Goal: Task Accomplishment & Management: Use online tool/utility

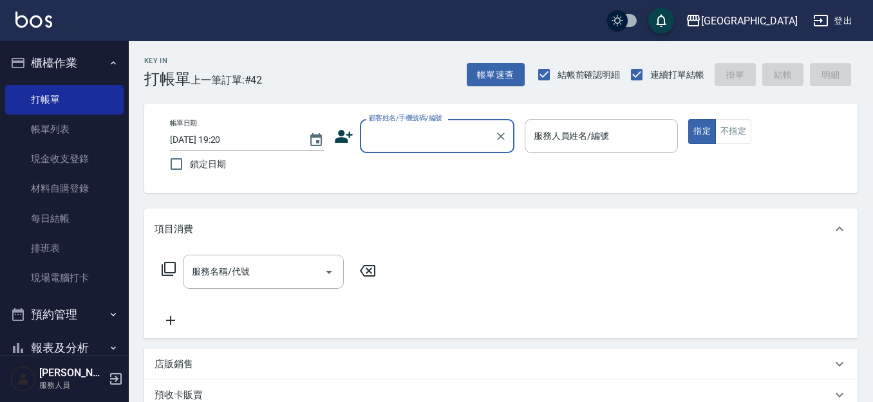
drag, startPoint x: 389, startPoint y: 153, endPoint x: 392, endPoint y: 147, distance: 6.9
click at [392, 147] on div "顧客姓名/手機號碼/編號" at bounding box center [437, 136] width 154 height 34
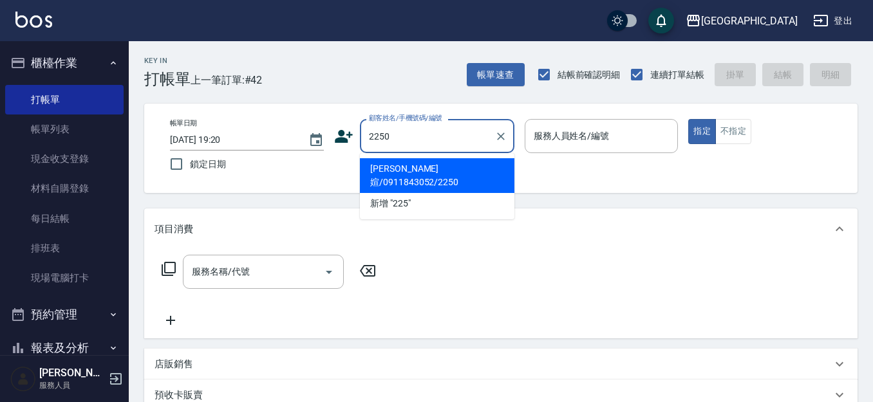
type input "2250"
type input "03"
type button "true"
type input "[PERSON_NAME]媗/0911843052/2250"
type input "[PERSON_NAME]媗-03"
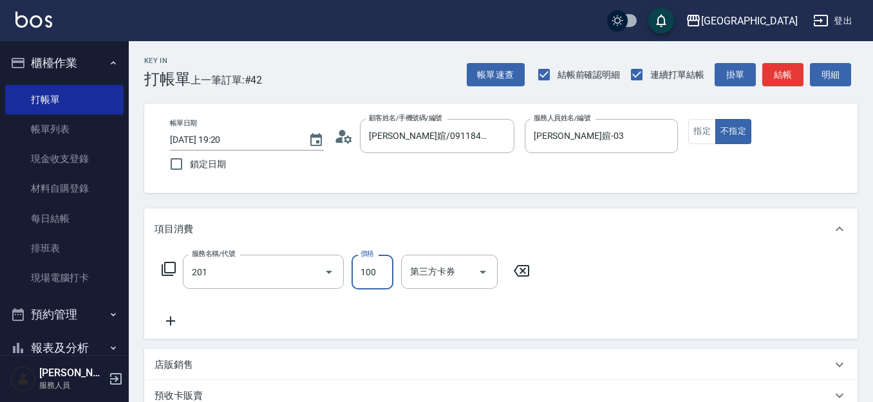
type input "洗髮[100](201)"
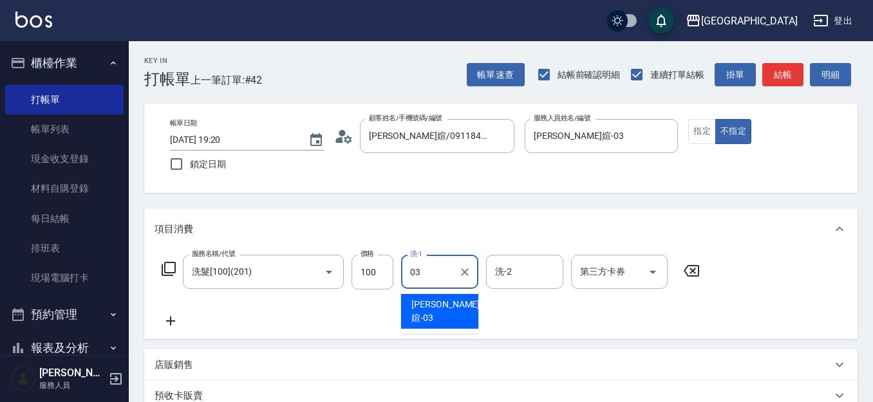
type input "[PERSON_NAME]媗-03"
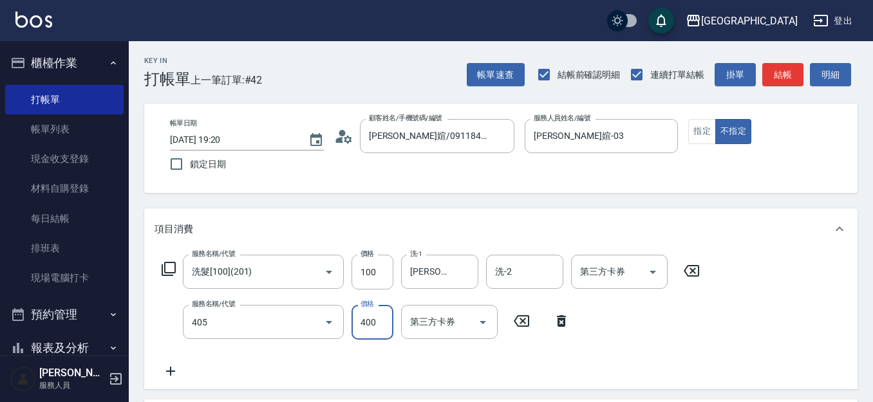
type input "剪髮(400)(405)"
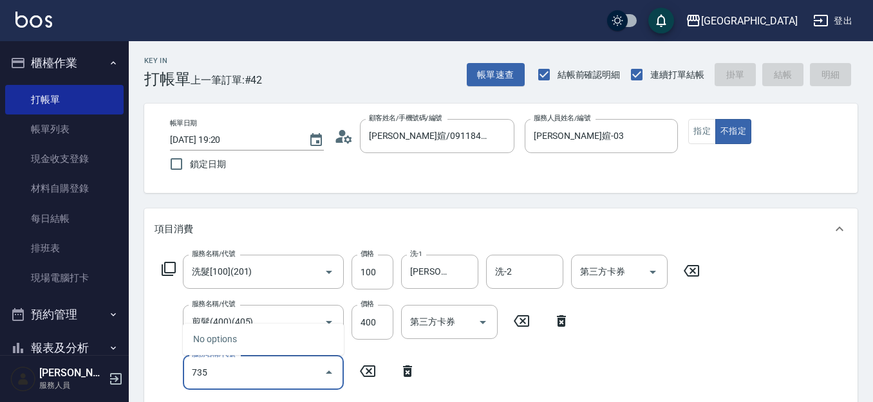
type input "735"
type input "[DATE] 20:34"
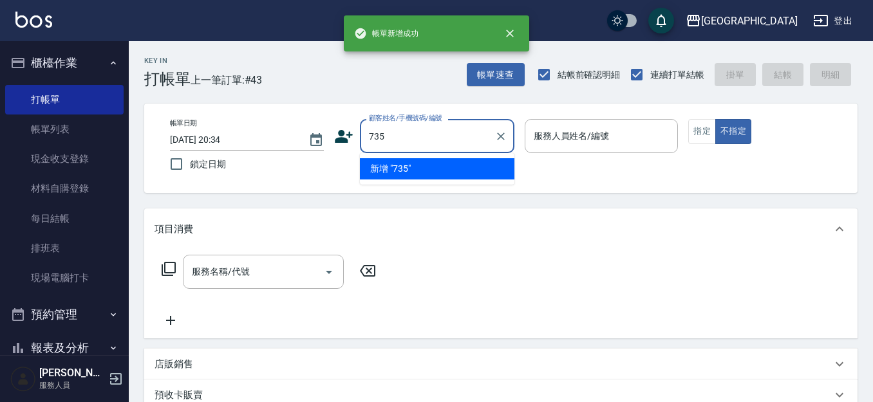
type input "735"
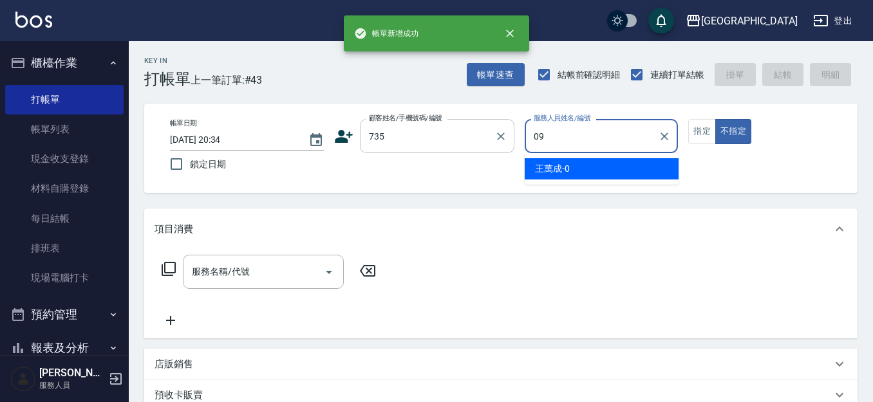
type input "[PERSON_NAME]-09"
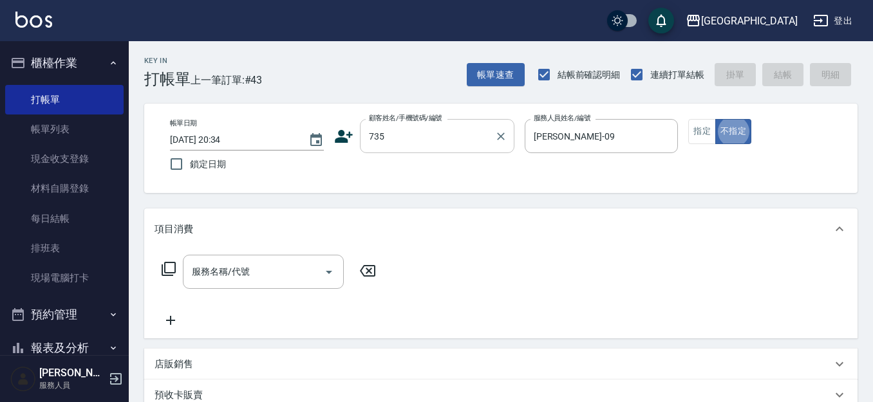
type button "false"
type input "[PERSON_NAME]/ 0958338986/735"
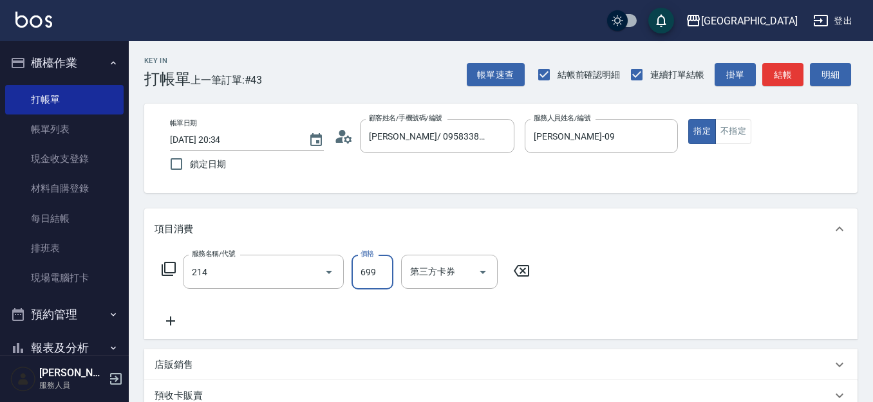
type input "滾珠洗髪699(214)"
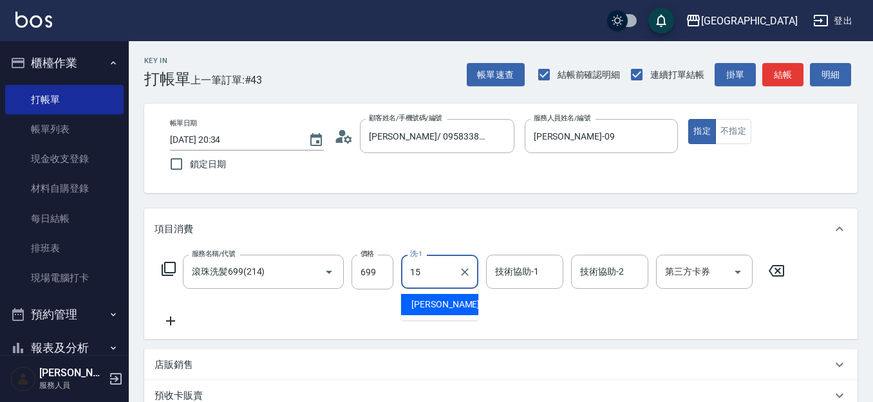
type input "[PERSON_NAME]-15"
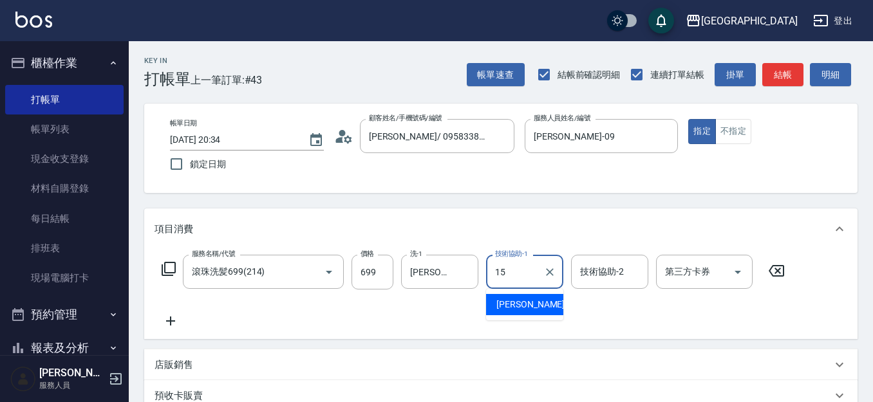
type input "[PERSON_NAME]-15"
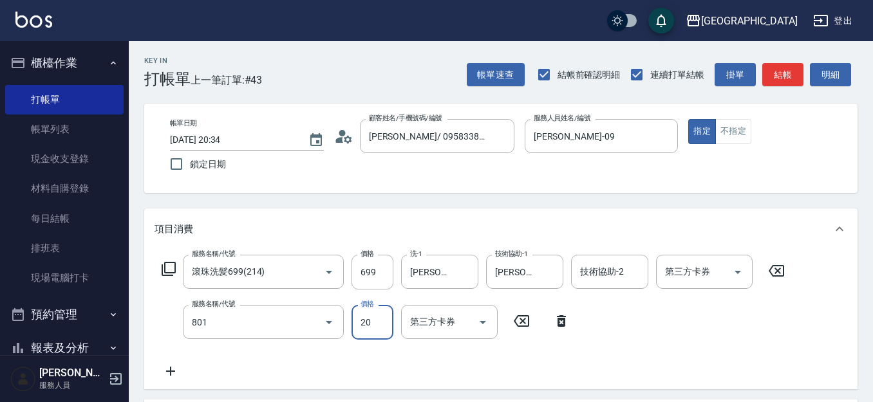
type input "潤絲(801)"
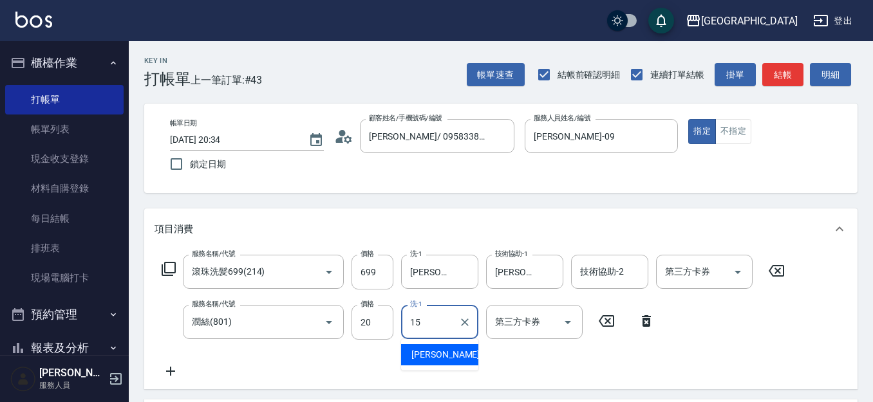
type input "[PERSON_NAME]-15"
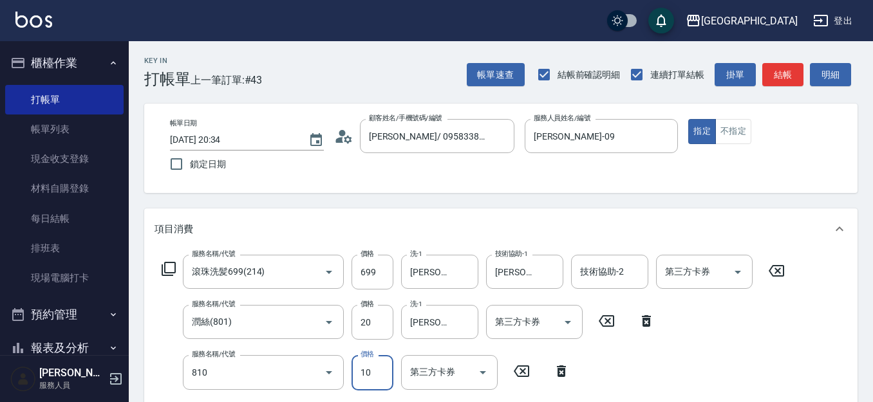
type input "單梳(810)"
type input "100"
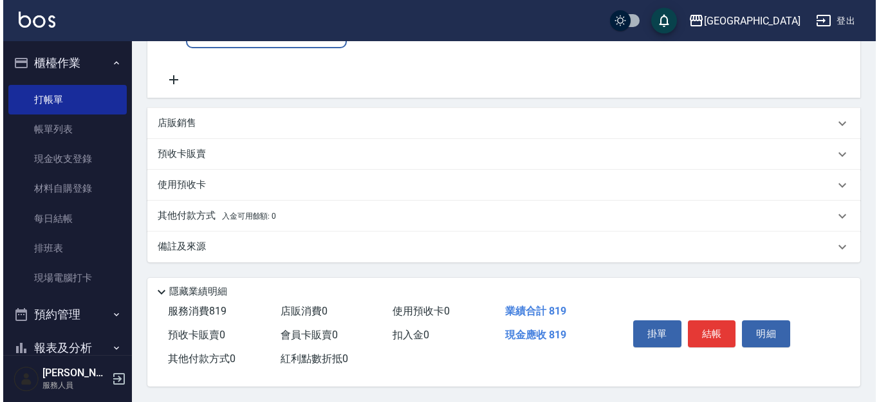
scroll to position [398, 0]
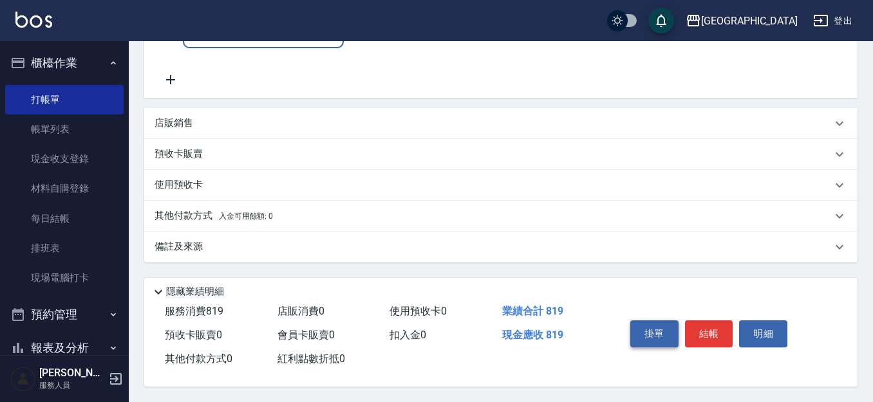
click at [716, 328] on button "結帳" at bounding box center [709, 333] width 48 height 27
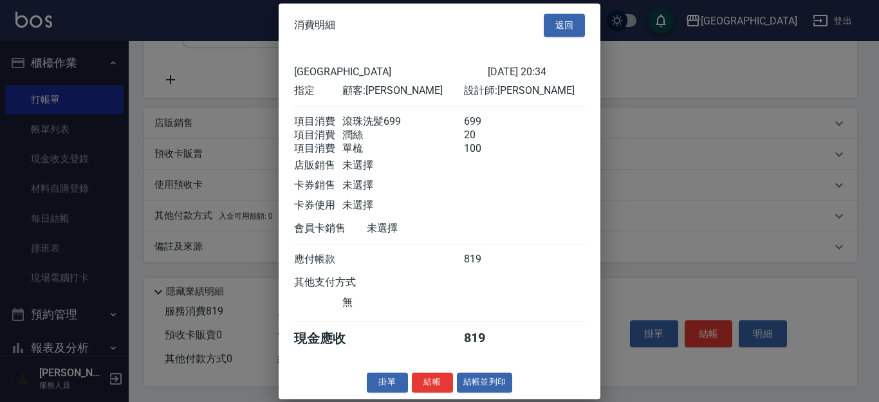
scroll to position [19, 0]
drag, startPoint x: 434, startPoint y: 380, endPoint x: 427, endPoint y: 372, distance: 11.4
click at [433, 380] on button "結帳" at bounding box center [432, 383] width 41 height 20
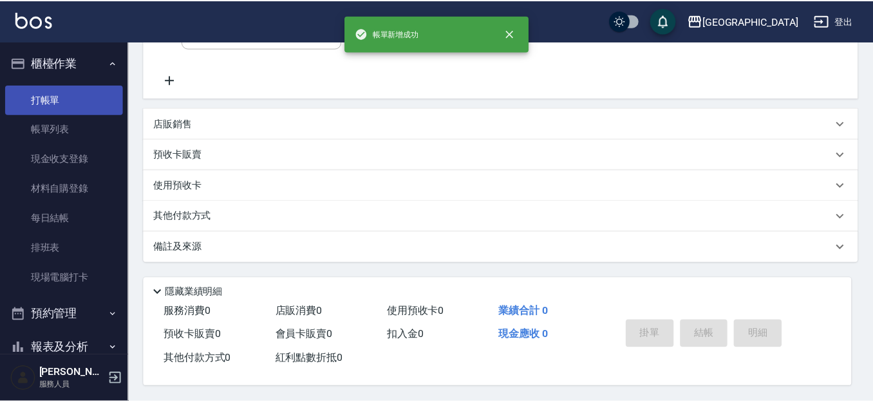
scroll to position [0, 0]
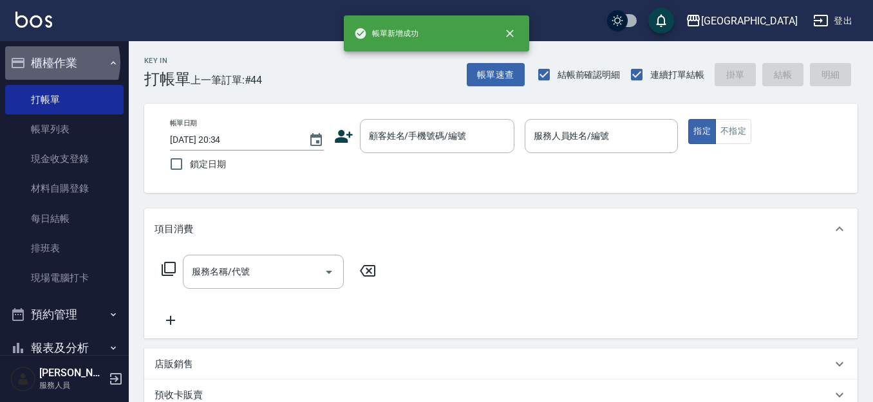
click at [51, 62] on button "櫃檯作業" at bounding box center [64, 62] width 118 height 33
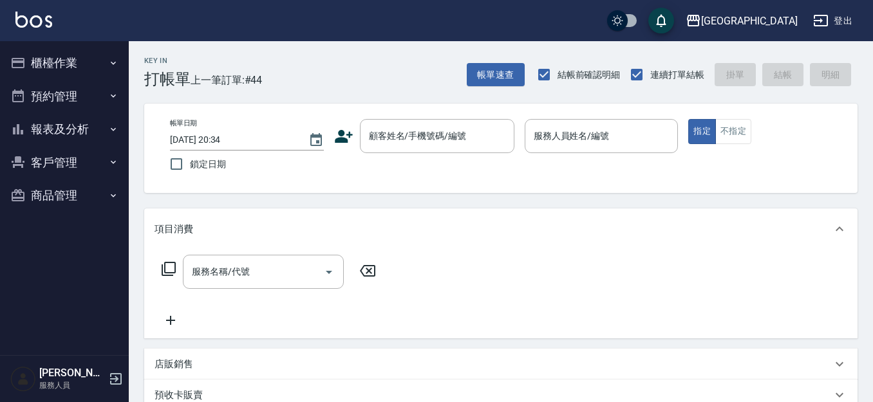
click at [58, 133] on button "報表及分析" at bounding box center [64, 129] width 118 height 33
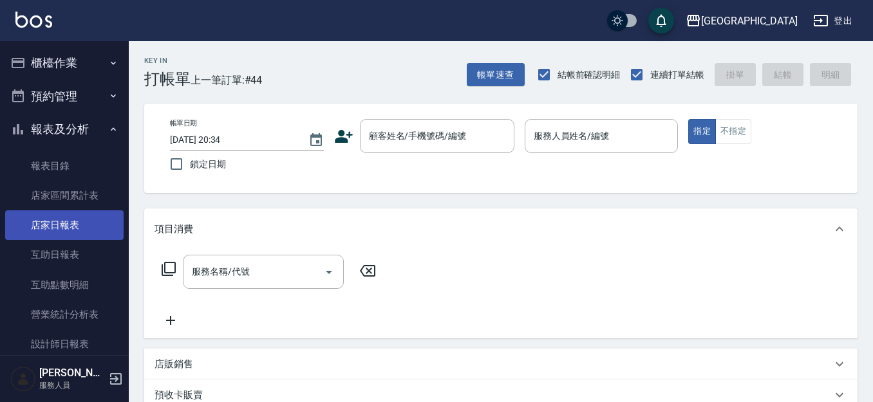
click at [73, 227] on link "店家日報表" at bounding box center [64, 225] width 118 height 30
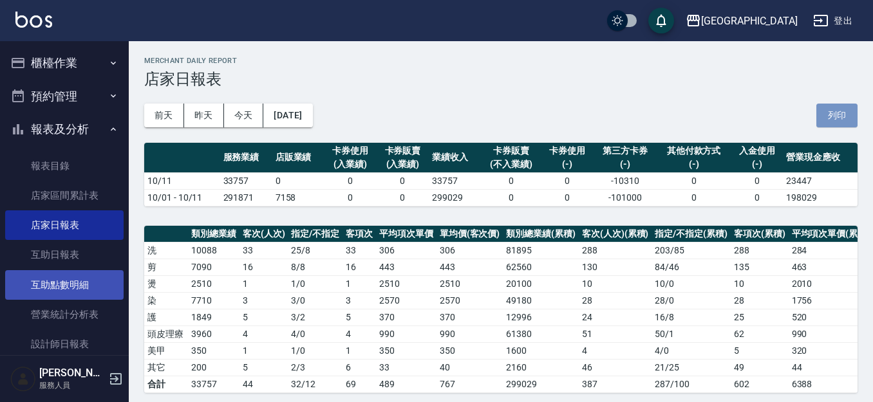
drag, startPoint x: 836, startPoint y: 120, endPoint x: 110, endPoint y: 297, distance: 747.2
click at [836, 119] on button "列印" at bounding box center [836, 116] width 41 height 24
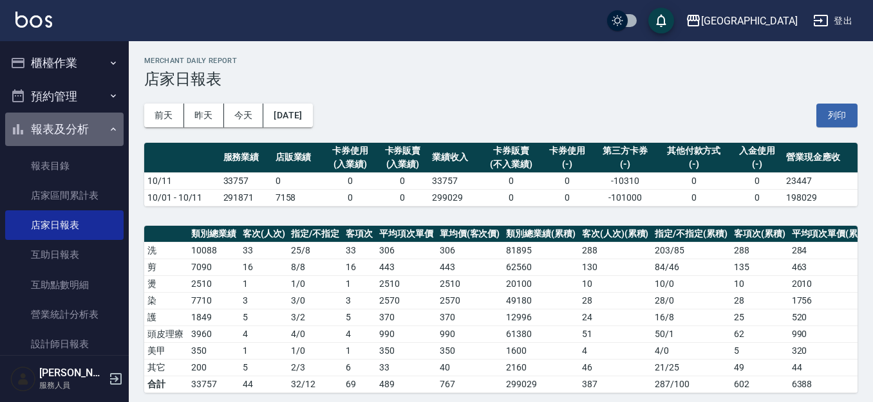
click at [66, 124] on button "報表及分析" at bounding box center [64, 129] width 118 height 33
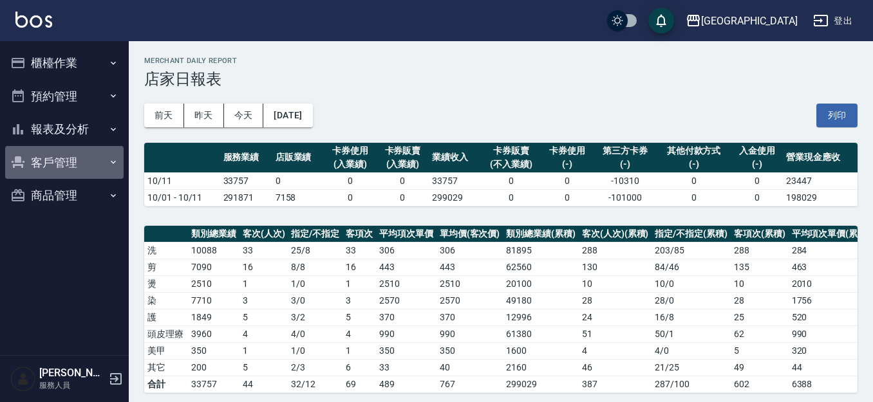
click at [46, 162] on button "客戶管理" at bounding box center [64, 162] width 118 height 33
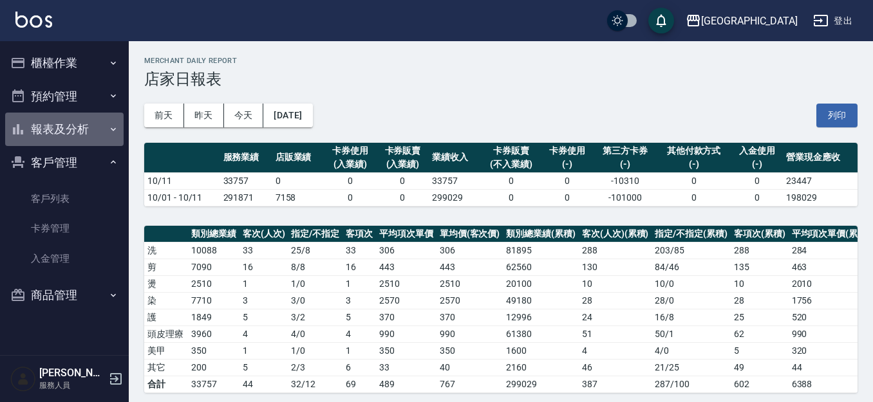
click at [74, 129] on button "報表及分析" at bounding box center [64, 129] width 118 height 33
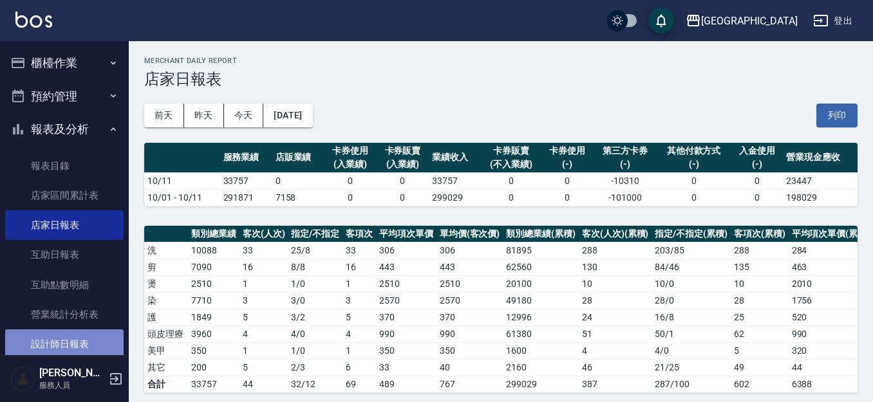
click at [74, 344] on link "設計師日報表" at bounding box center [64, 344] width 118 height 30
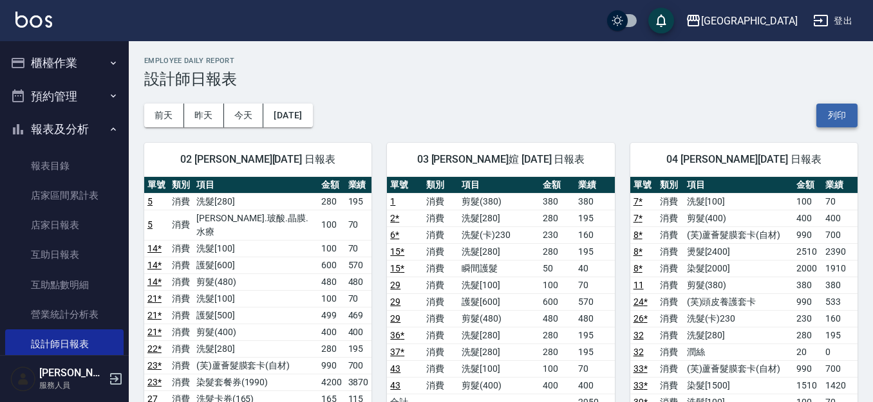
click at [838, 118] on button "列印" at bounding box center [836, 116] width 41 height 24
click at [69, 259] on link "互助日報表" at bounding box center [64, 255] width 118 height 30
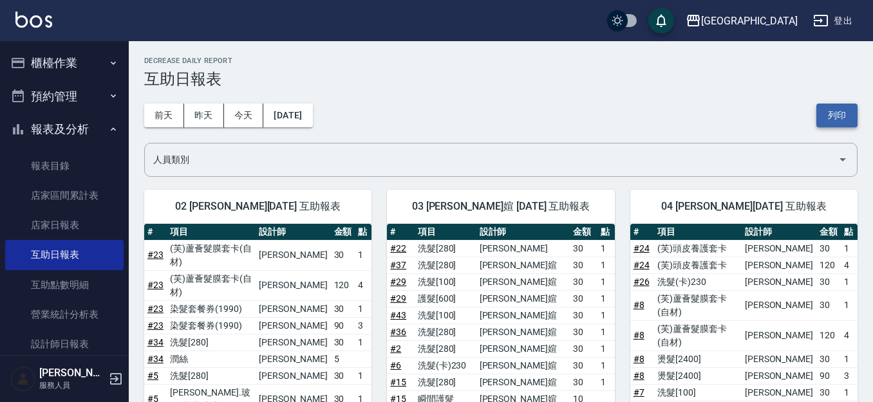
click at [832, 114] on button "列印" at bounding box center [836, 116] width 41 height 24
